Goal: Task Accomplishment & Management: Manage account settings

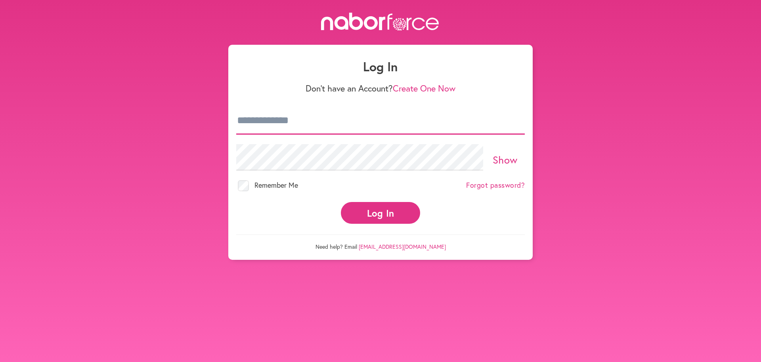
click at [369, 119] on input "email" at bounding box center [380, 121] width 288 height 28
type input "**********"
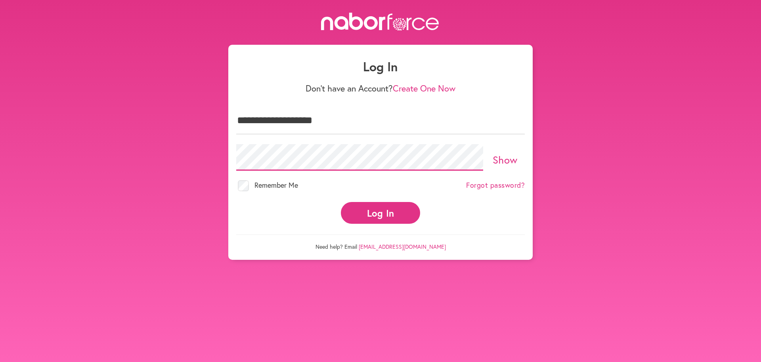
click at [341, 202] on button "Log In" at bounding box center [380, 213] width 79 height 22
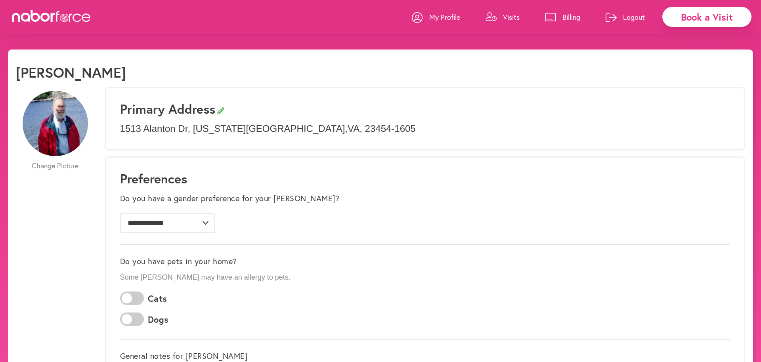
click at [513, 17] on link "Visits" at bounding box center [502, 17] width 34 height 24
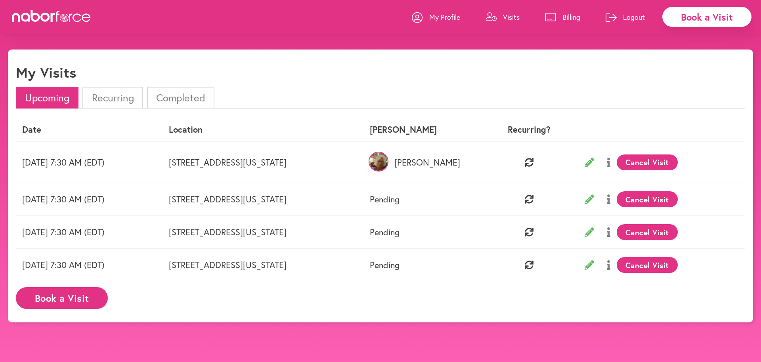
click at [111, 96] on li "Recurring" at bounding box center [112, 98] width 60 height 22
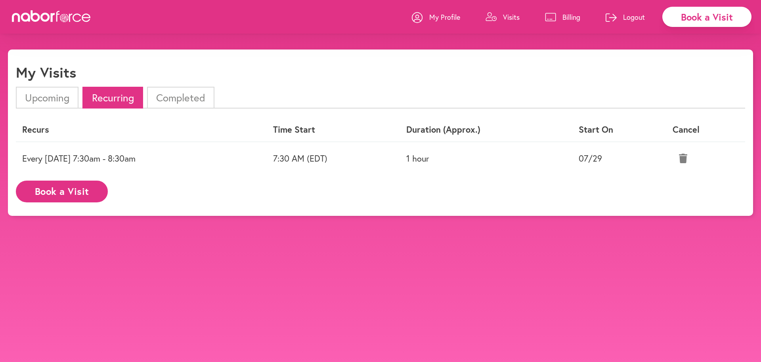
click at [684, 154] on icon at bounding box center [683, 159] width 8 height 10
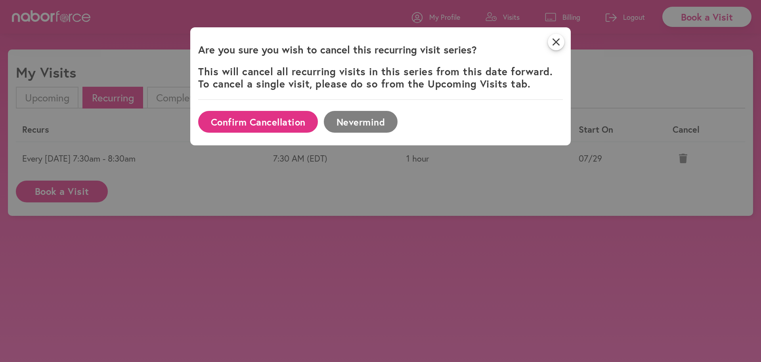
click at [265, 122] on button "Confirm Cancellation" at bounding box center [258, 122] width 120 height 22
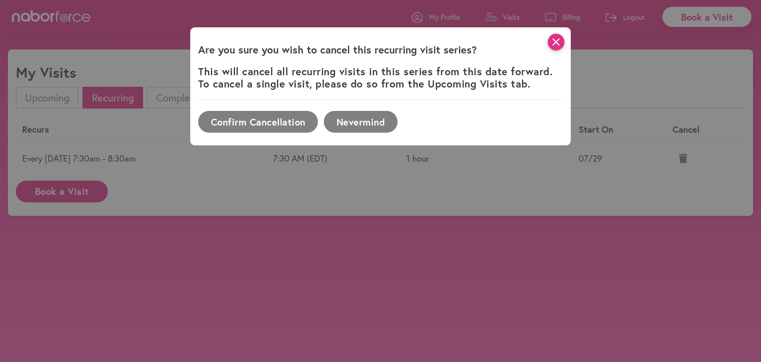
click at [553, 42] on icon "close" at bounding box center [555, 42] width 17 height 17
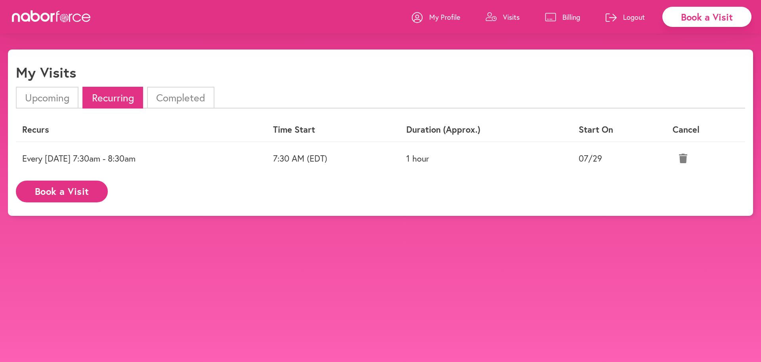
click at [22, 94] on li "Upcoming" at bounding box center [47, 98] width 63 height 22
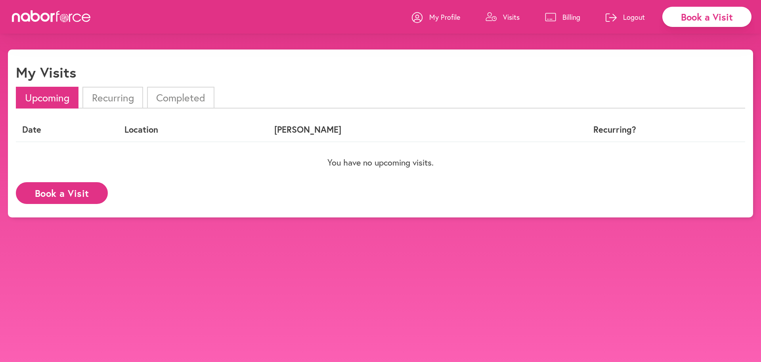
click at [172, 92] on li "Completed" at bounding box center [180, 98] width 67 height 22
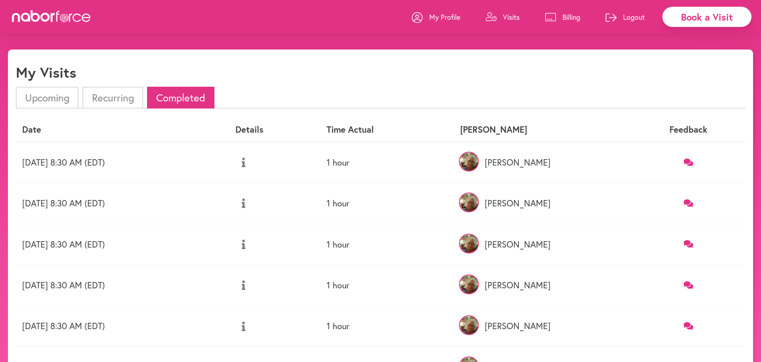
click at [616, 20] on icon at bounding box center [610, 17] width 11 height 8
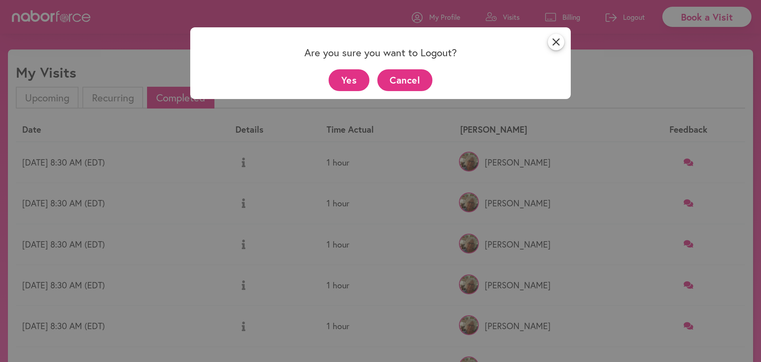
click at [353, 81] on button "Yes" at bounding box center [348, 80] width 41 height 22
